Goal: Information Seeking & Learning: Learn about a topic

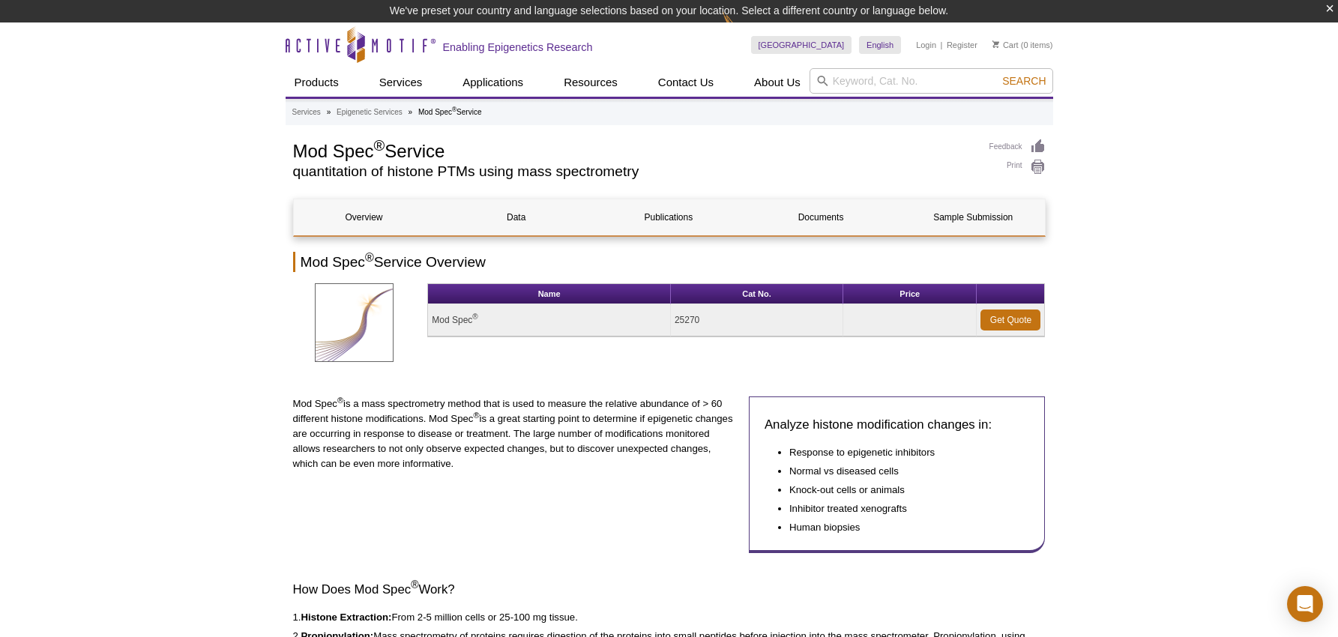
drag, startPoint x: 346, startPoint y: 417, endPoint x: 514, endPoint y: 471, distance: 176.5
click at [514, 471] on div "Mod Spec ® is a mass spectrometry method that is used to measure the relative a…" at bounding box center [515, 480] width 444 height 169
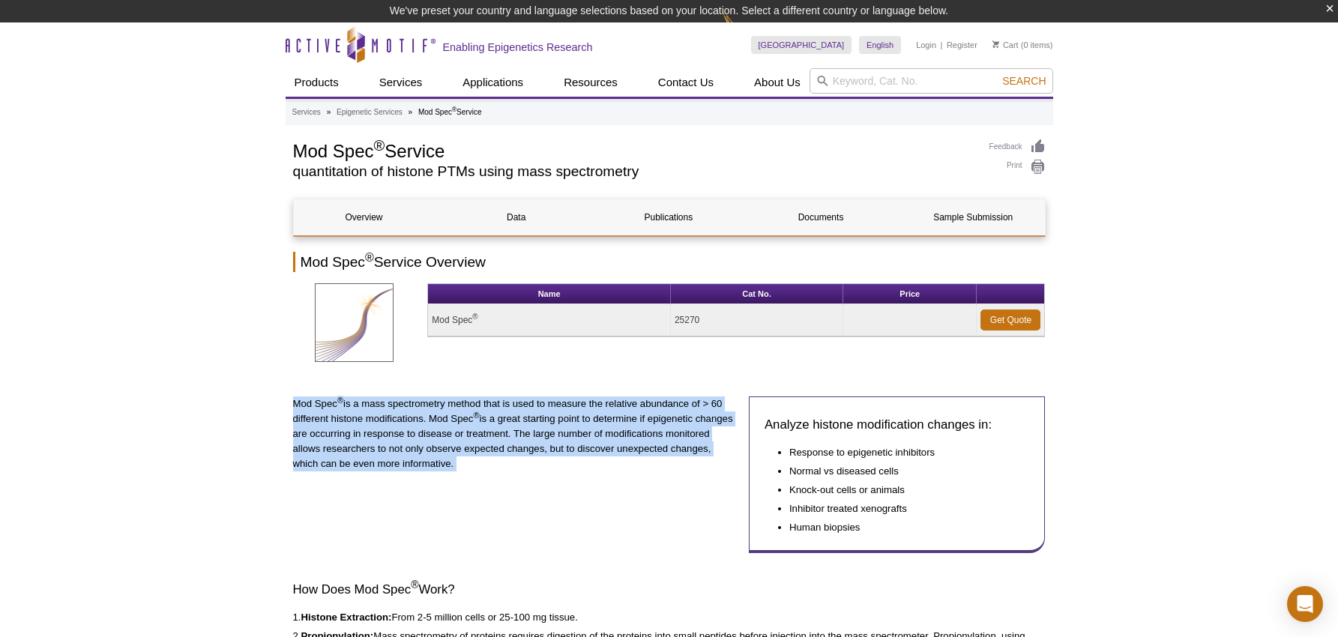
drag, startPoint x: 514, startPoint y: 471, endPoint x: 289, endPoint y: 397, distance: 236.7
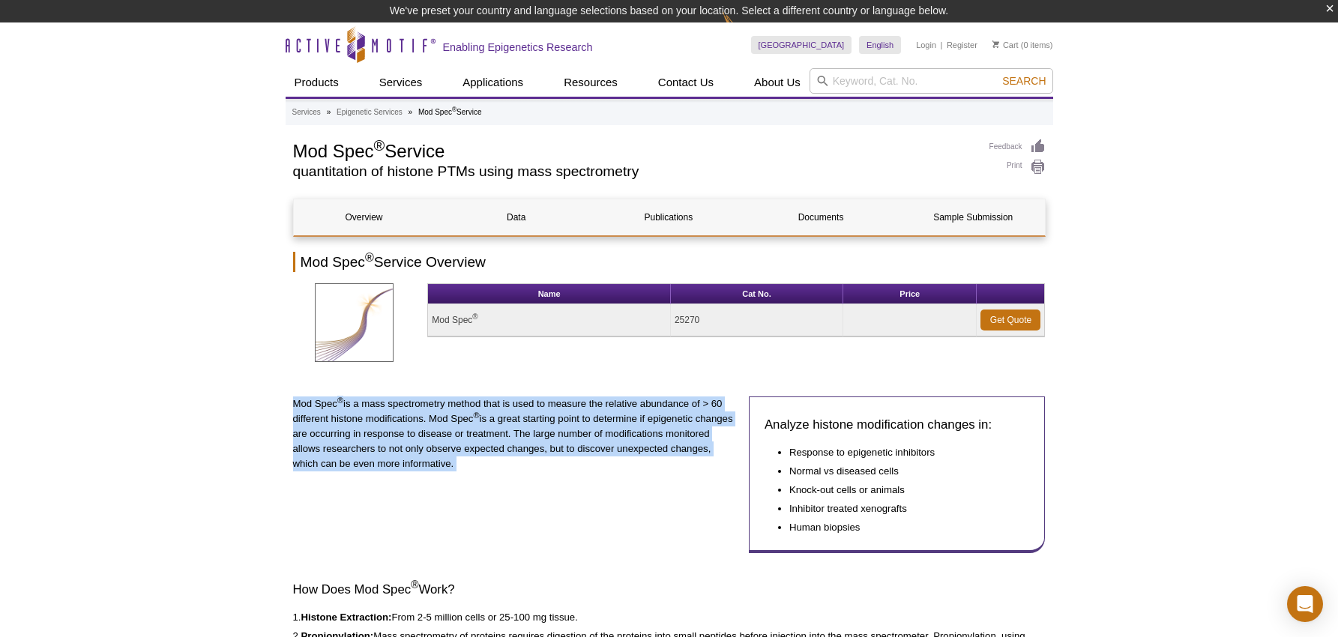
drag, startPoint x: 290, startPoint y: 397, endPoint x: 457, endPoint y: 458, distance: 177.8
click at [457, 458] on p "Mod Spec ® is a mass spectrometry method that is used to measure the relative a…" at bounding box center [515, 433] width 444 height 75
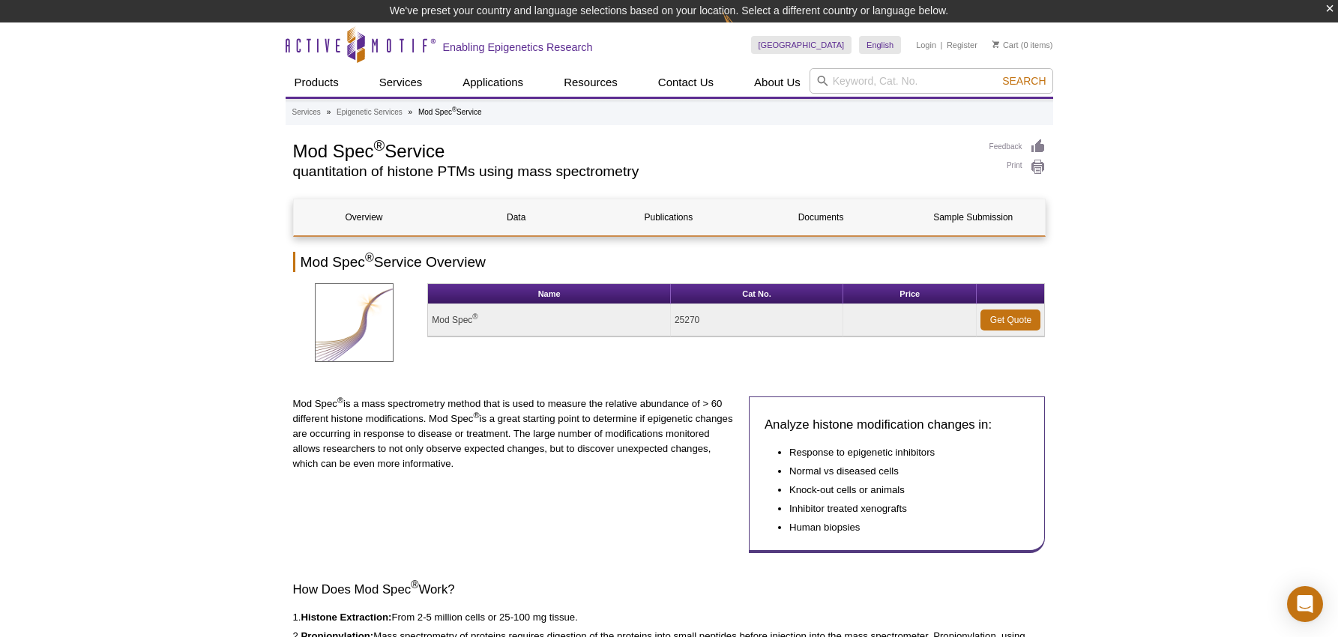
drag, startPoint x: 507, startPoint y: 480, endPoint x: 293, endPoint y: 411, distance: 224.6
click at [293, 411] on div "Mod Spec ® is a mass spectrometry method that is used to measure the relative a…" at bounding box center [515, 480] width 444 height 169
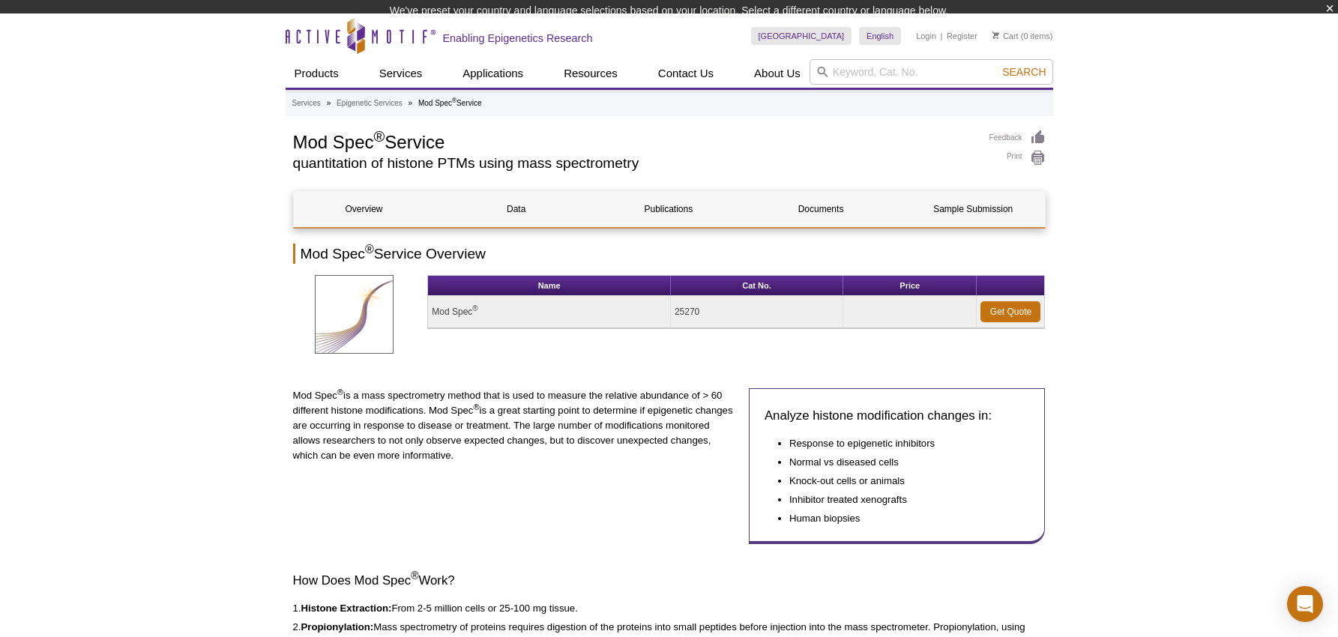
click at [293, 411] on p "Mod Spec ® is a mass spectrometry method that is used to measure the relative a…" at bounding box center [515, 425] width 444 height 75
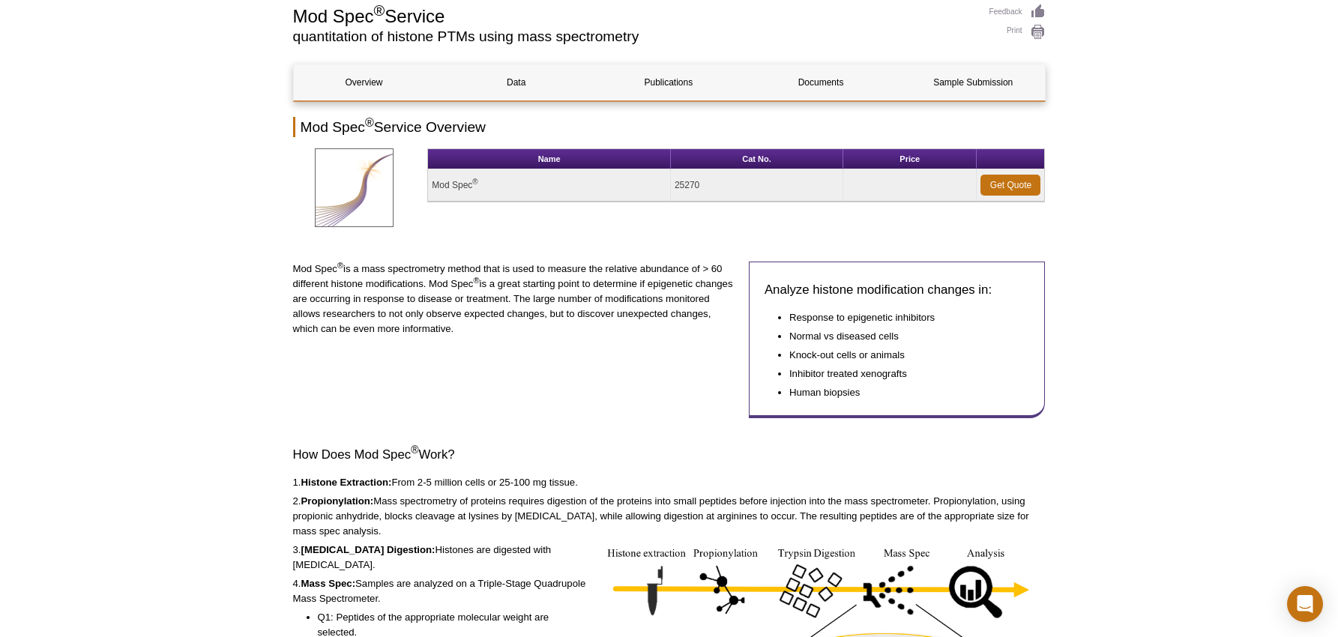
scroll to position [289, 0]
